Goal: Task Accomplishment & Management: Use online tool/utility

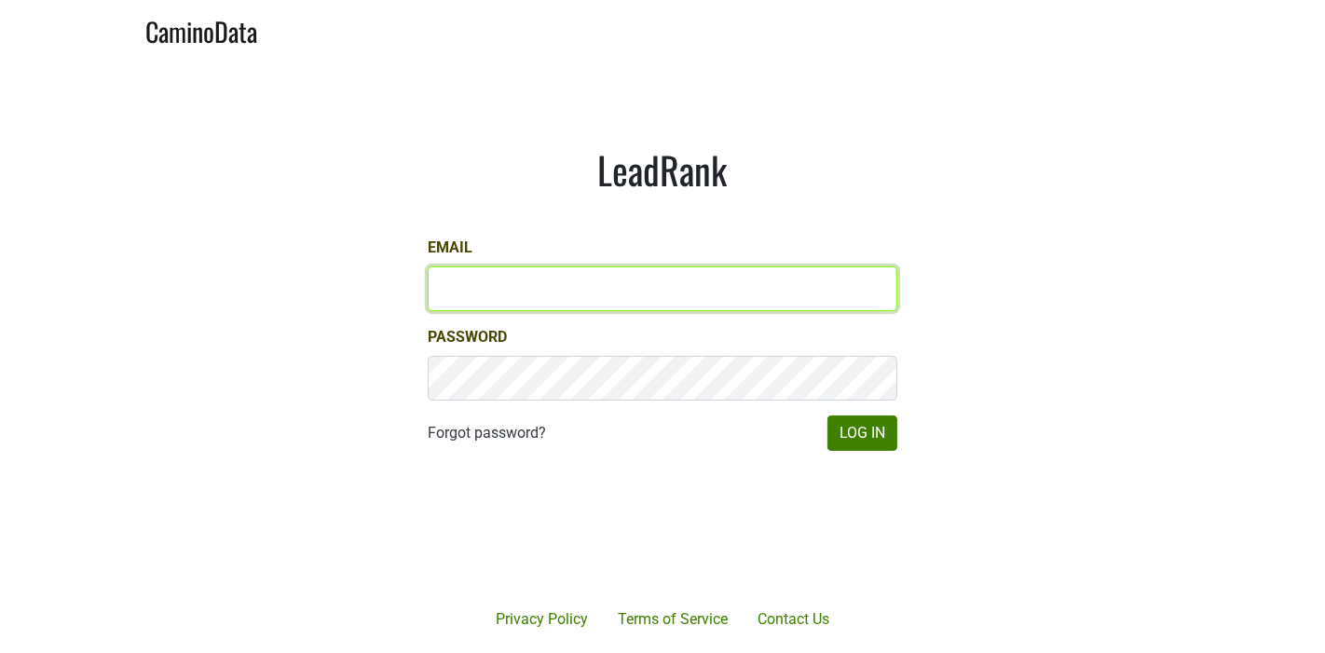
click at [539, 290] on input "Email" at bounding box center [663, 289] width 470 height 45
type input "mcapista@gmail.com"
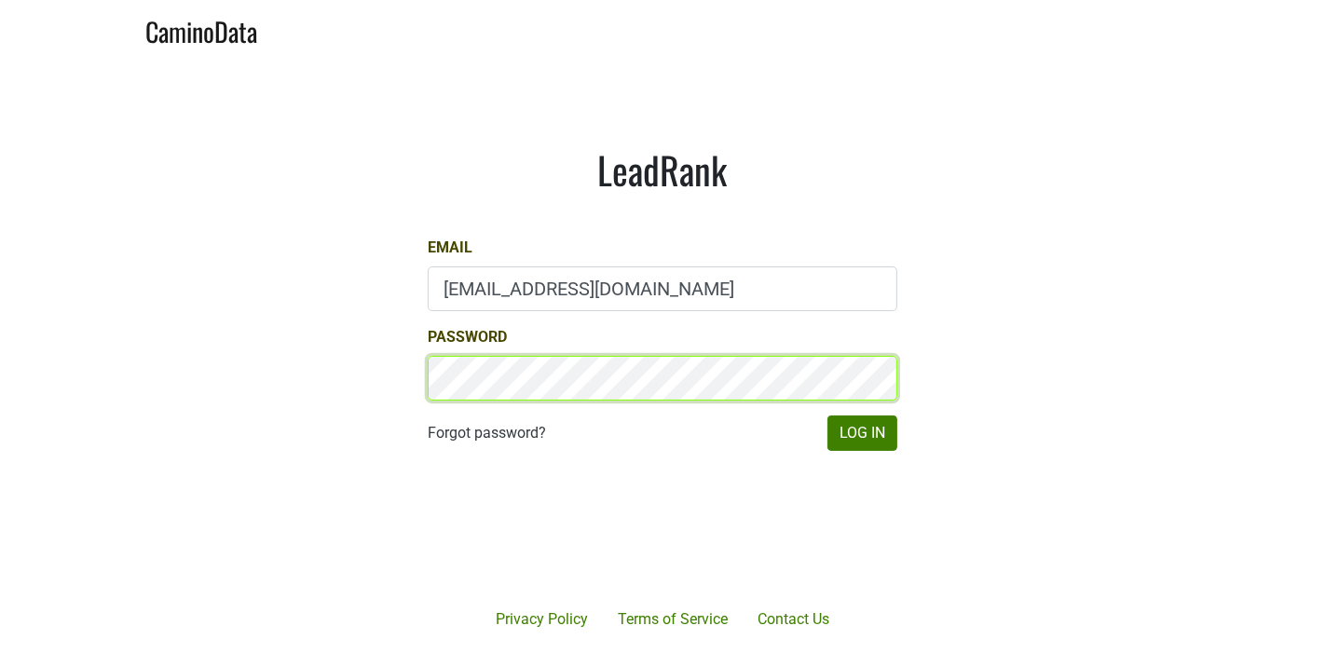
click at [828, 416] on button "Log In" at bounding box center [863, 433] width 70 height 35
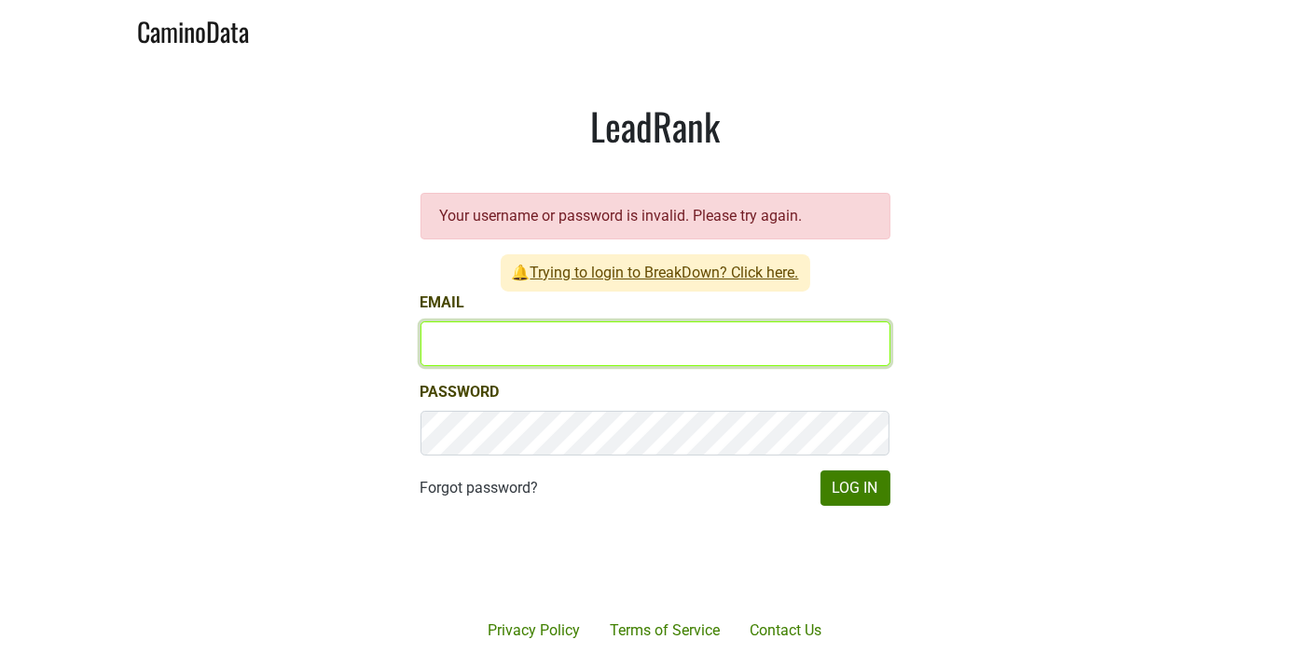
click at [764, 346] on input "Email" at bounding box center [655, 344] width 470 height 45
type input "[EMAIL_ADDRESS][DOMAIN_NAME]"
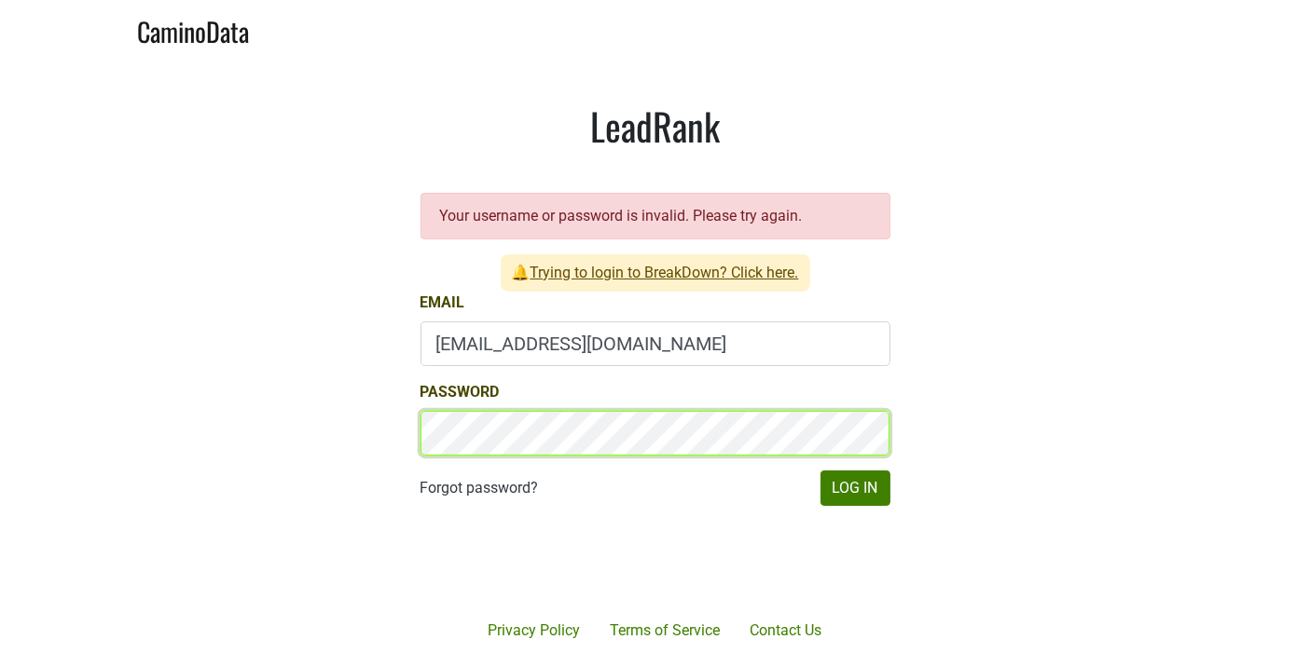
click at [820, 471] on button "Log In" at bounding box center [855, 488] width 70 height 35
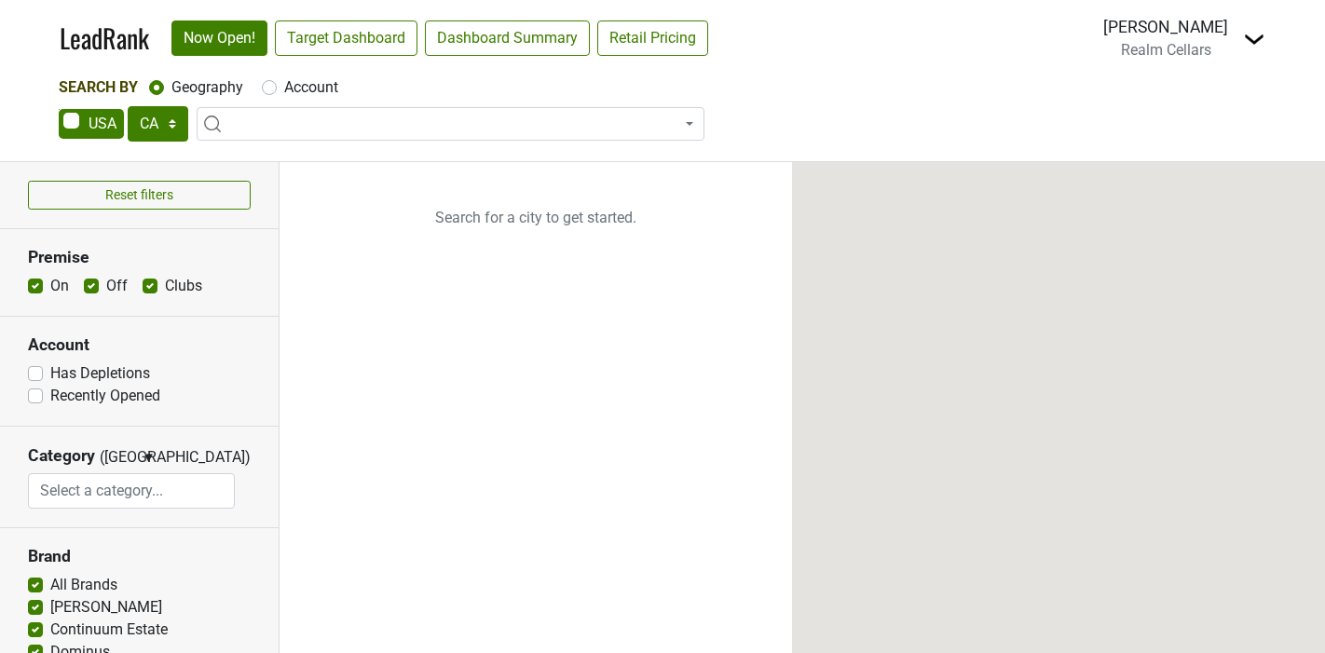
select select "CA"
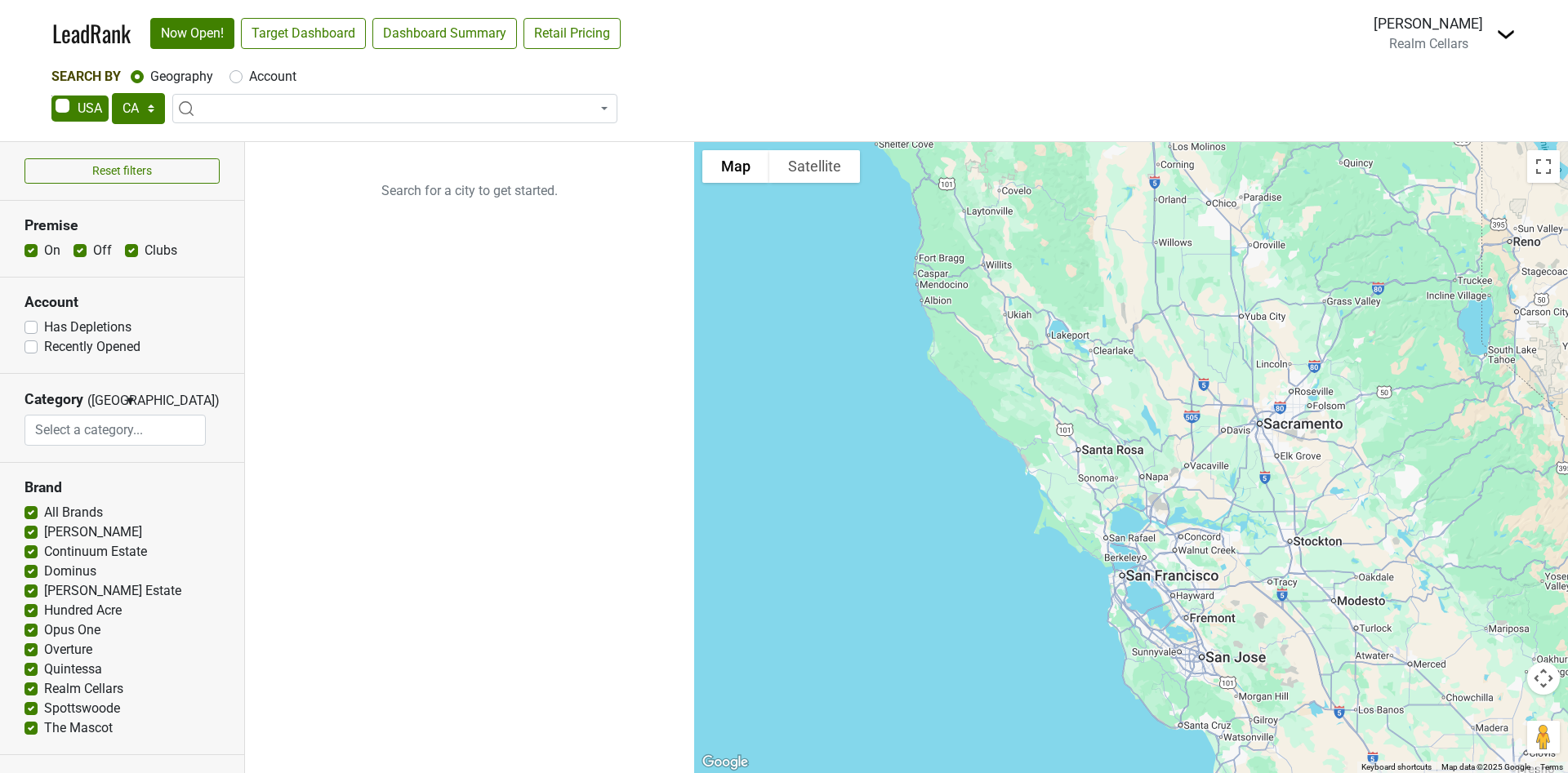
click at [1029, 99] on div "AK AL AR AZ CA CO CT DC DE FL [GEOGRAPHIC_DATA] HI IA ID IL IN KS [GEOGRAPHIC_D…" at bounding box center [784, 109] width 1465 height 34
